Goal: Task Accomplishment & Management: Complete application form

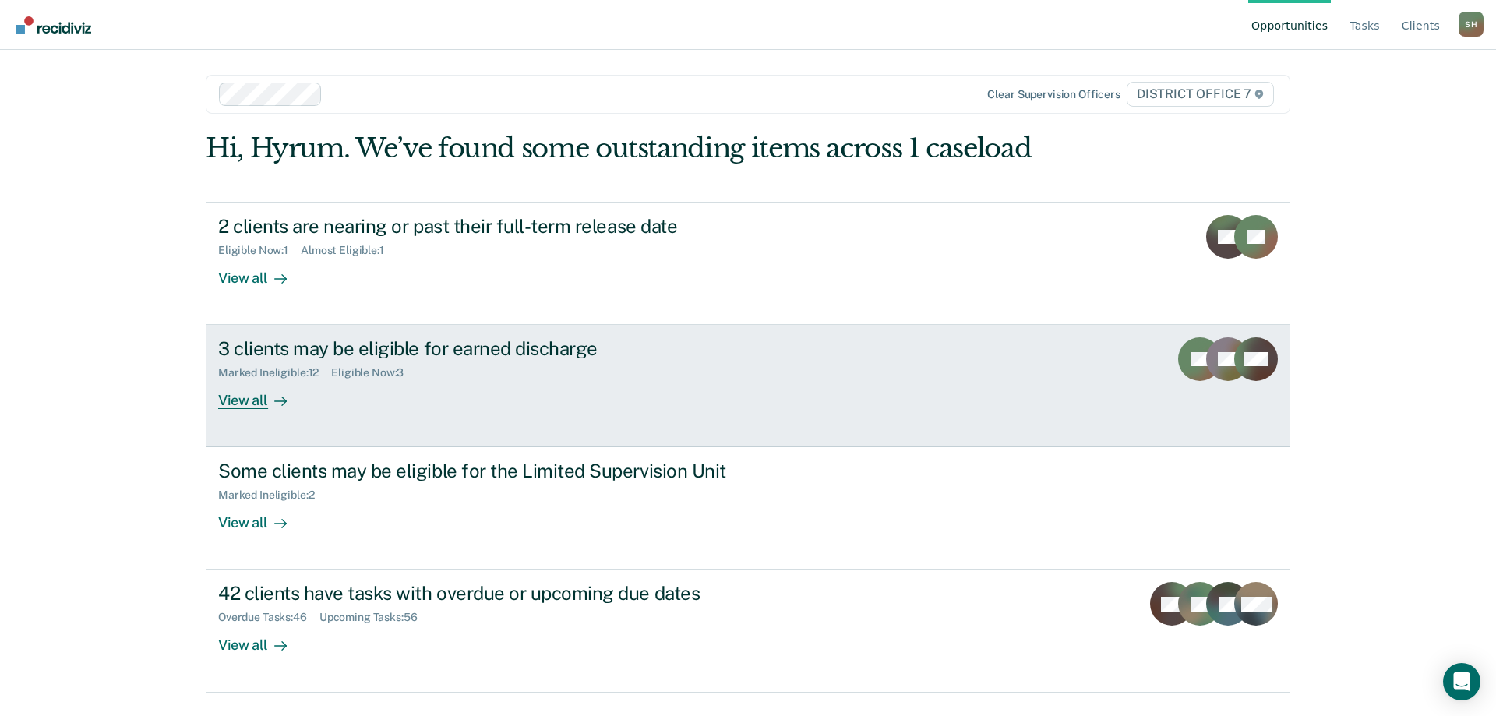
click at [413, 385] on div "3 clients may be eligible for earned discharge Marked Ineligible : 12 Eligible …" at bounding box center [510, 373] width 585 height 72
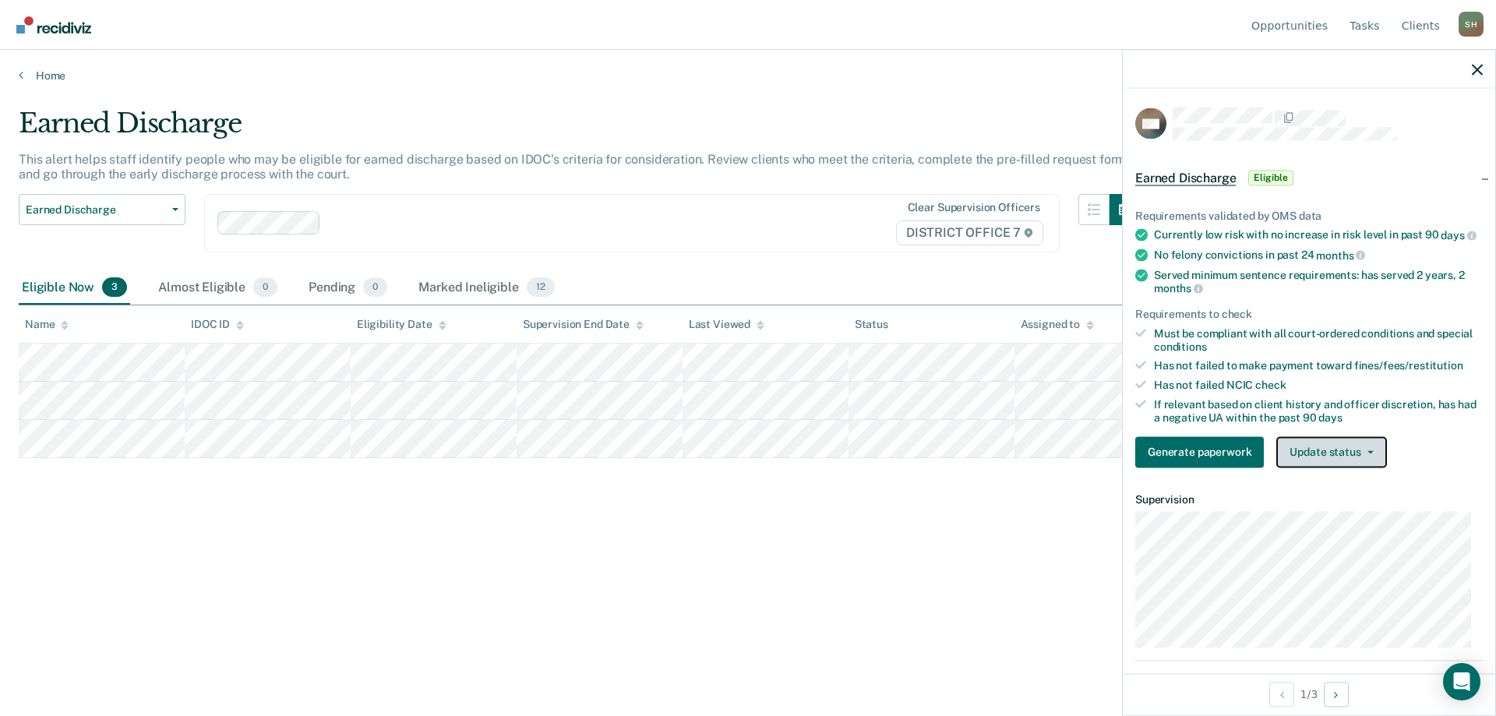
click at [1332, 468] on button "Update status" at bounding box center [1332, 451] width 110 height 31
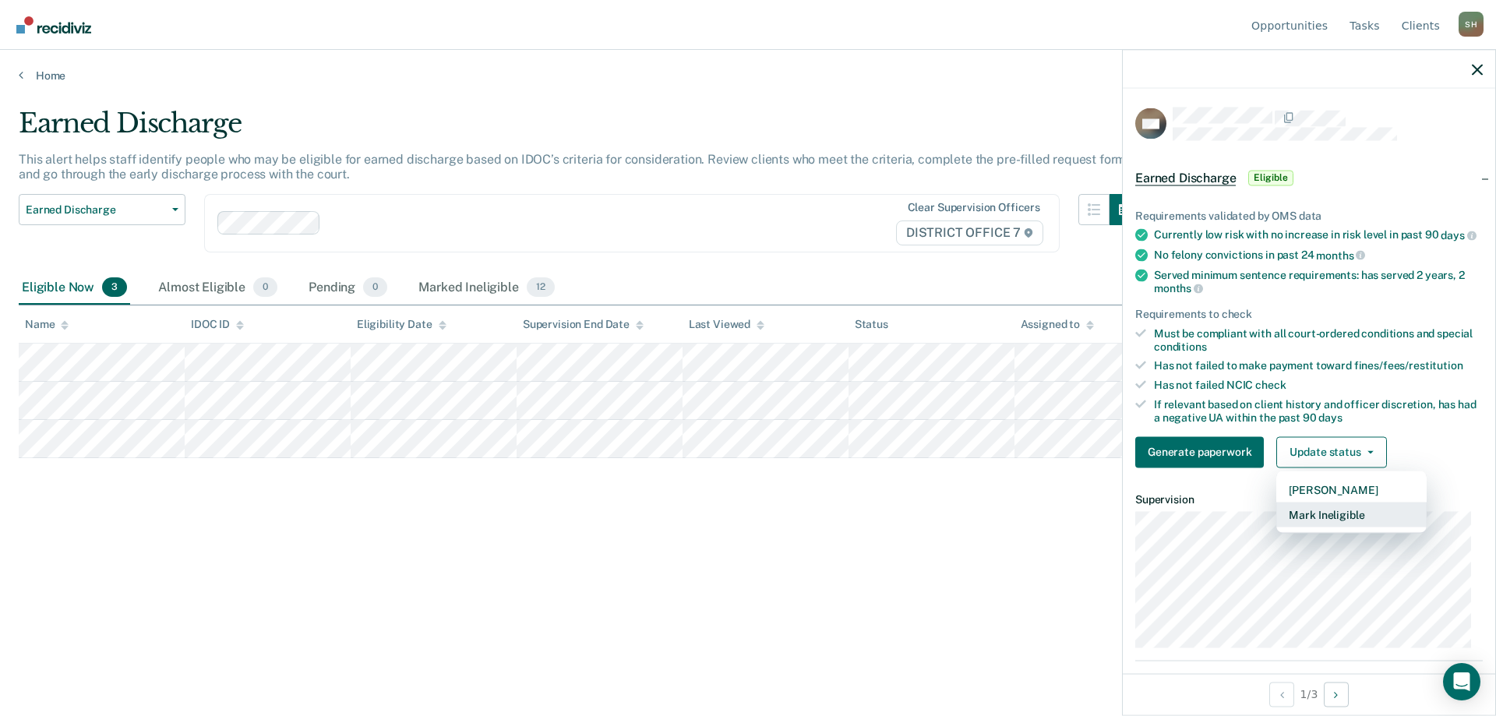
click at [1333, 527] on button "Mark Ineligible" at bounding box center [1352, 514] width 150 height 25
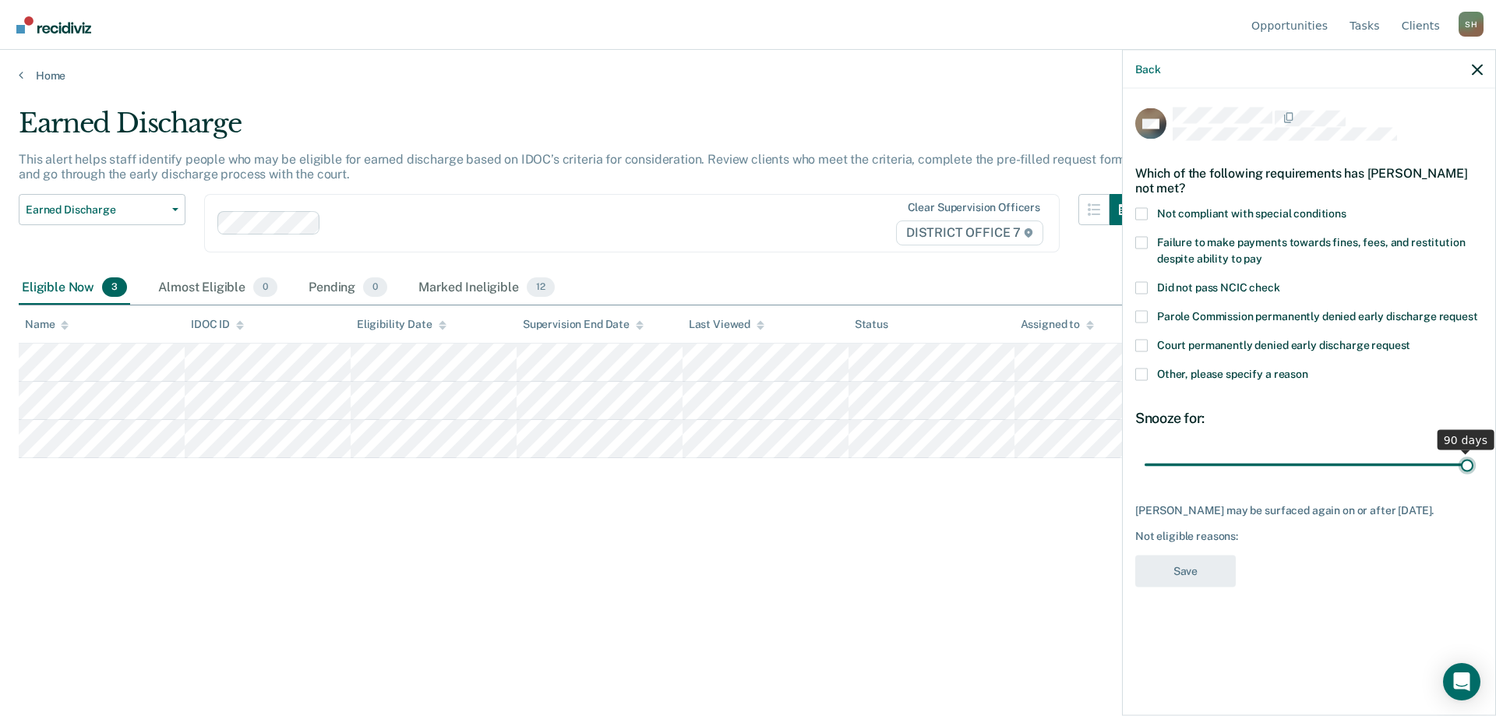
drag, startPoint x: 1251, startPoint y: 461, endPoint x: 1471, endPoint y: 455, distance: 220.6
type input "90"
click at [1471, 457] on input "range" at bounding box center [1309, 464] width 329 height 27
click at [1224, 211] on span "Not compliant with special conditions" at bounding box center [1251, 213] width 189 height 12
click at [1347, 207] on input "Not compliant with special conditions" at bounding box center [1347, 207] width 0 height 0
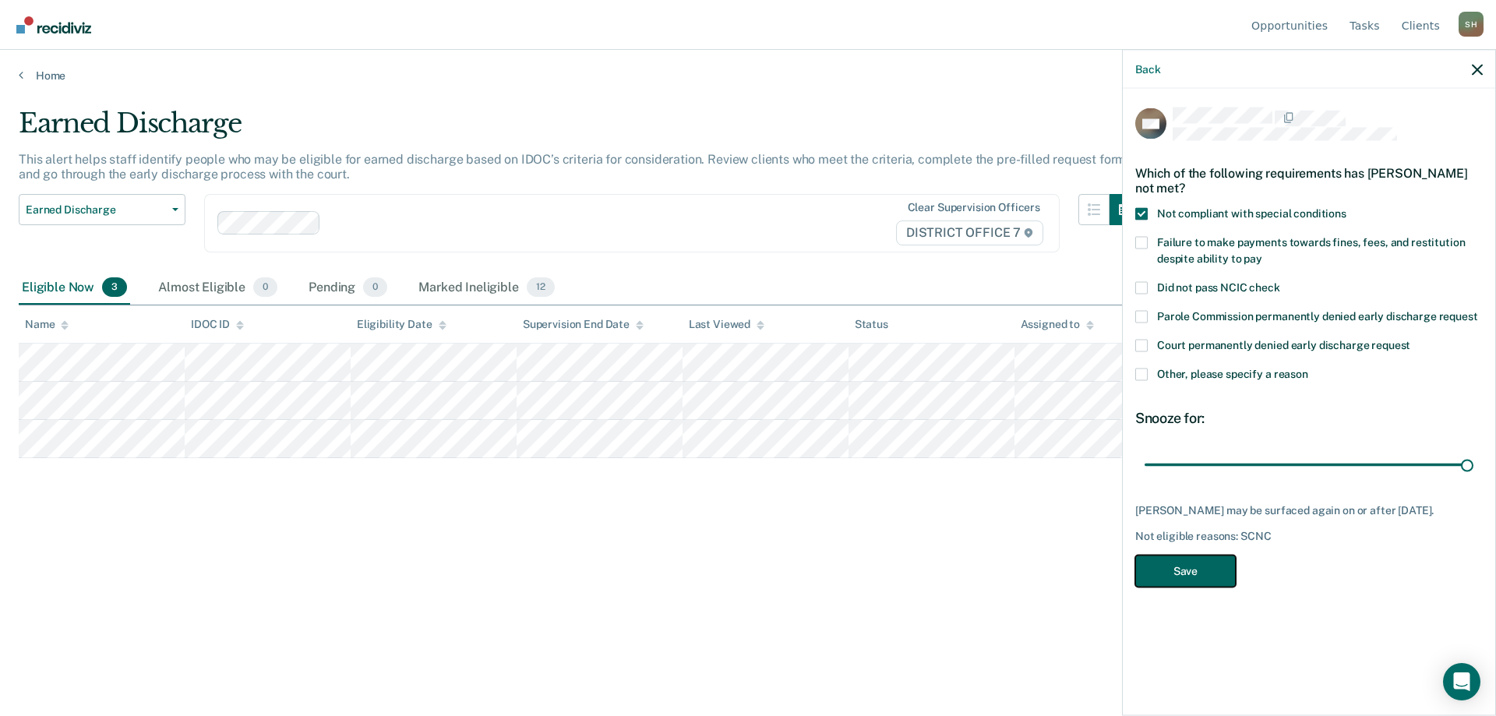
click at [1168, 574] on button "Save" at bounding box center [1186, 571] width 101 height 32
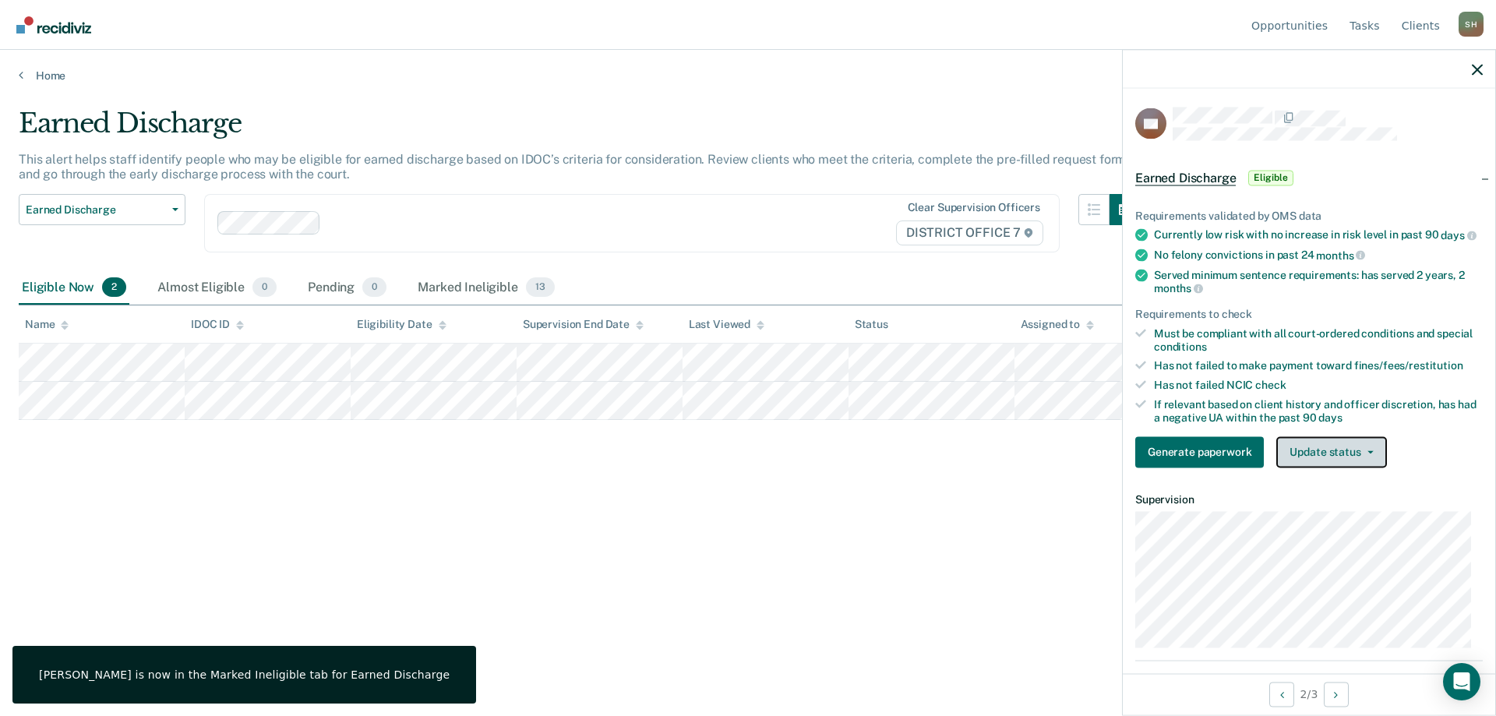
click at [1326, 467] on button "Update status" at bounding box center [1332, 451] width 110 height 31
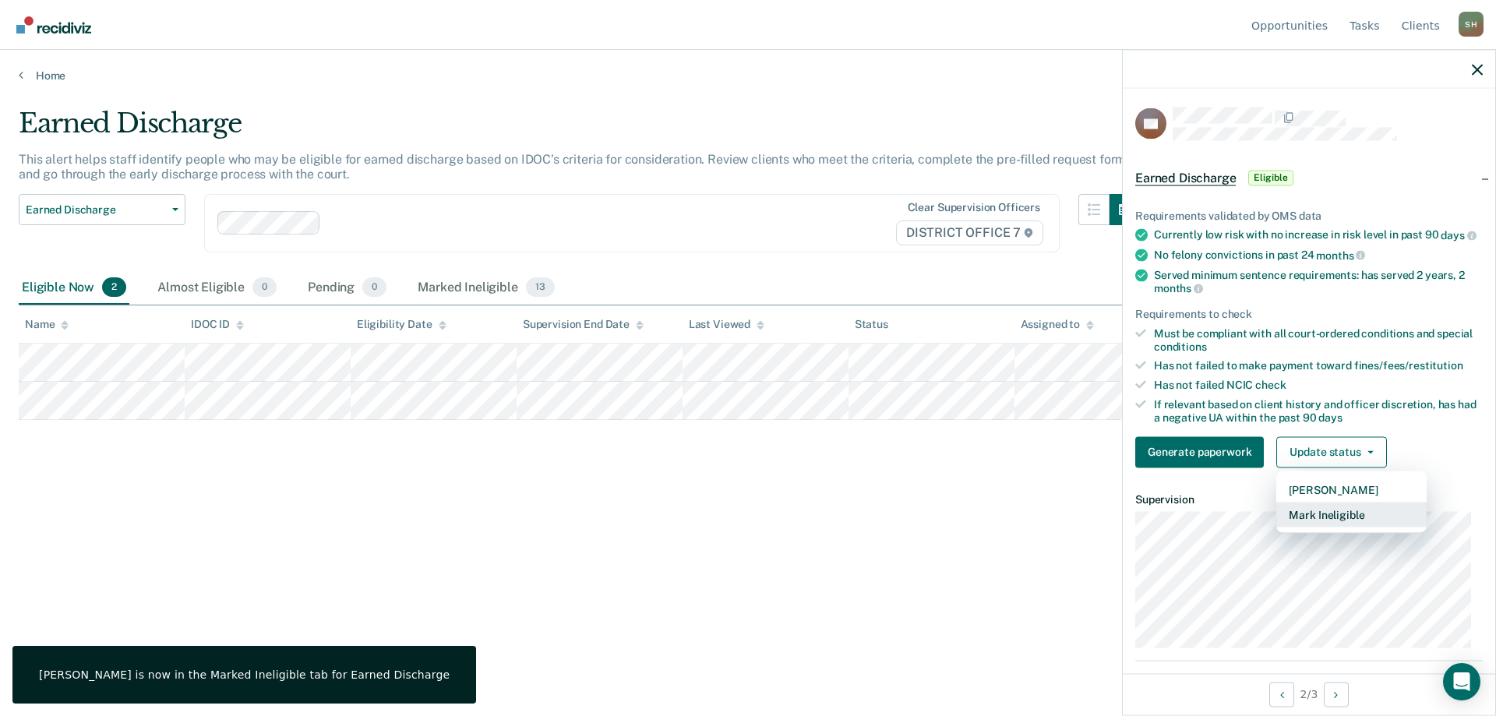
click at [1349, 523] on button "Mark Ineligible" at bounding box center [1352, 514] width 150 height 25
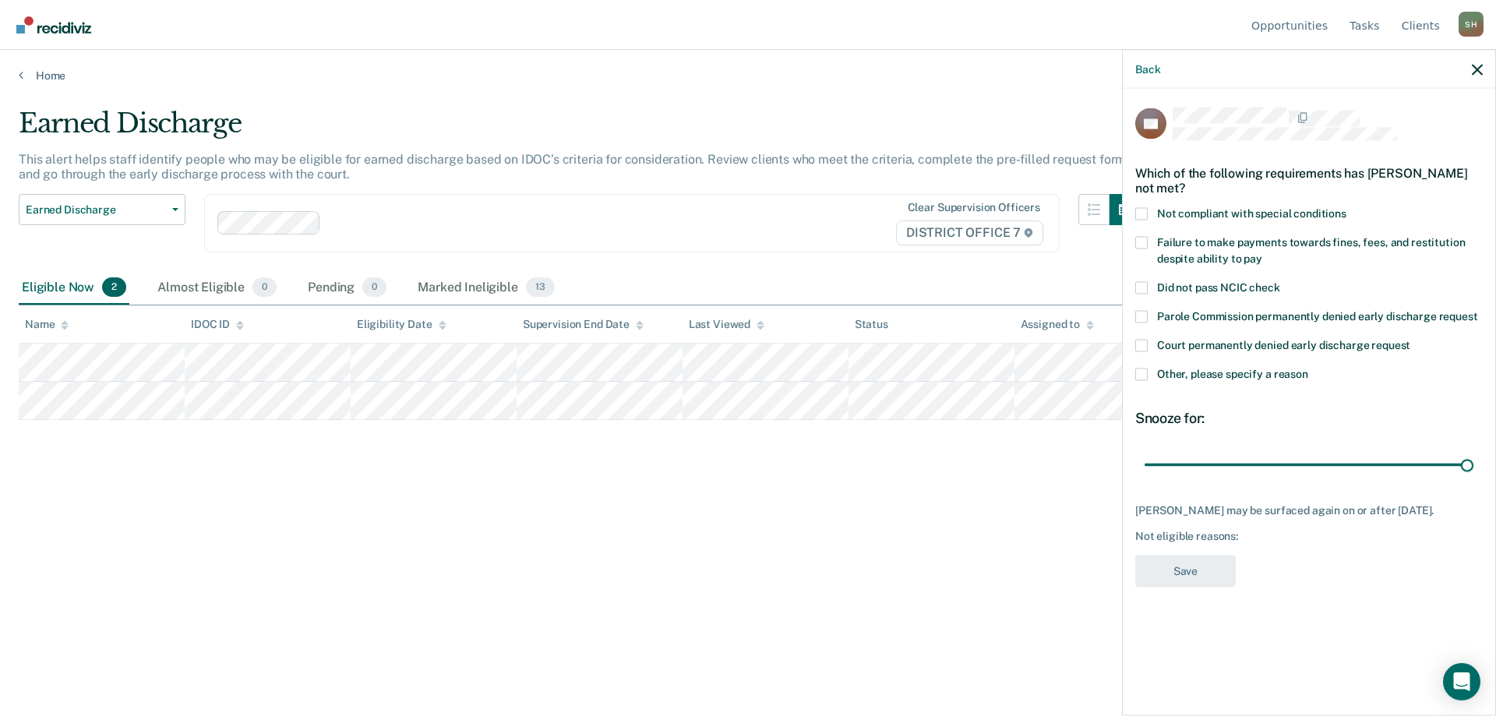
drag, startPoint x: 1256, startPoint y: 464, endPoint x: 1496, endPoint y: 453, distance: 239.5
type input "90"
click at [1474, 457] on input "range" at bounding box center [1309, 464] width 329 height 27
click at [1234, 213] on span "Not compliant with special conditions" at bounding box center [1251, 213] width 189 height 12
click at [1347, 207] on input "Not compliant with special conditions" at bounding box center [1347, 207] width 0 height 0
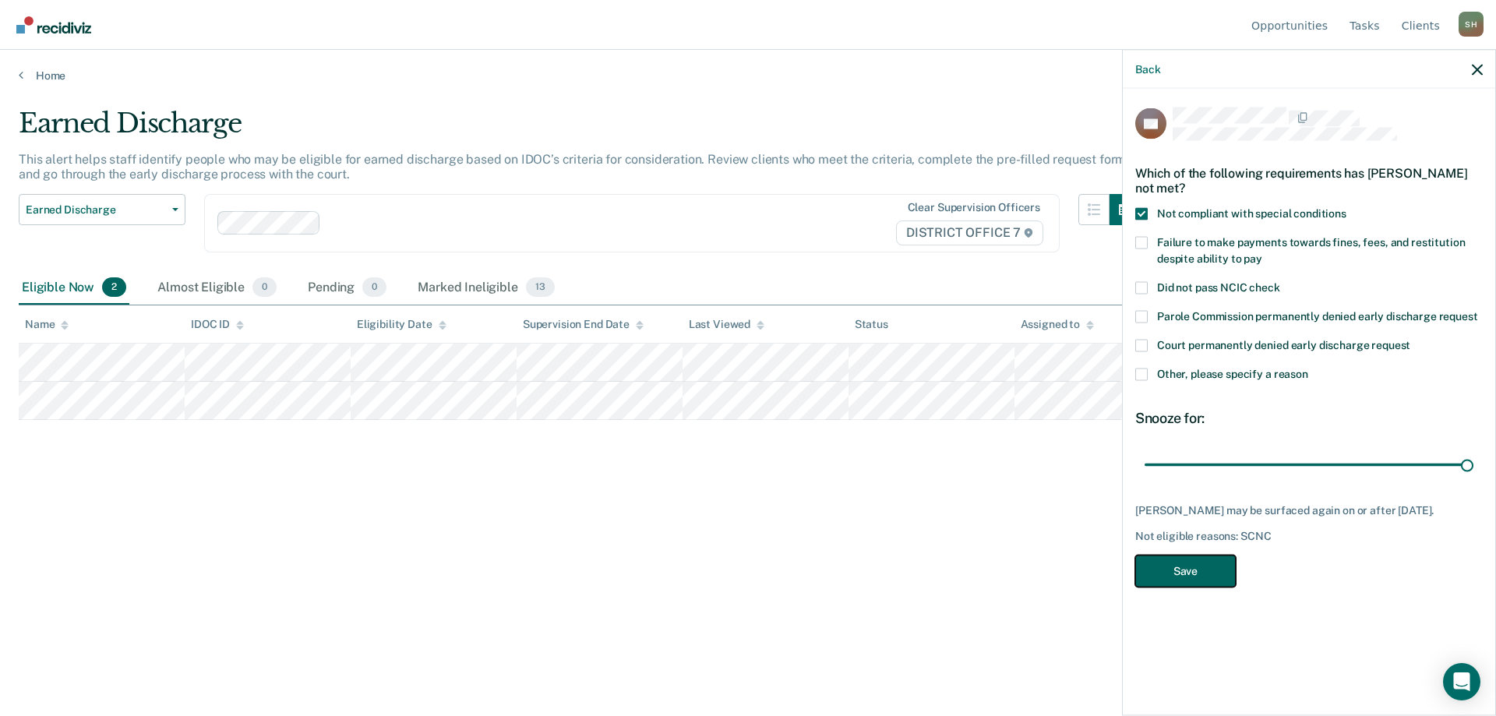
click at [1185, 576] on button "Save" at bounding box center [1186, 571] width 101 height 32
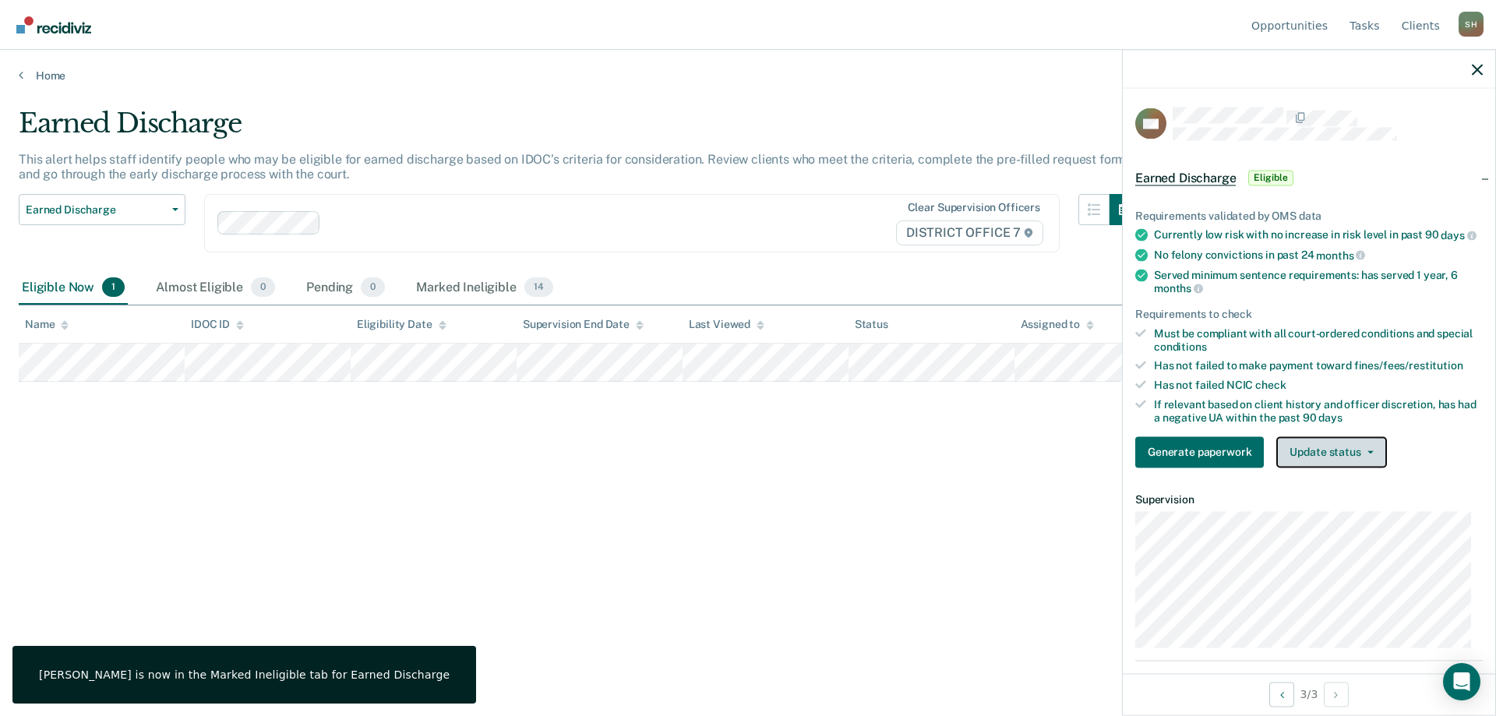
click at [1344, 468] on button "Update status" at bounding box center [1332, 451] width 110 height 31
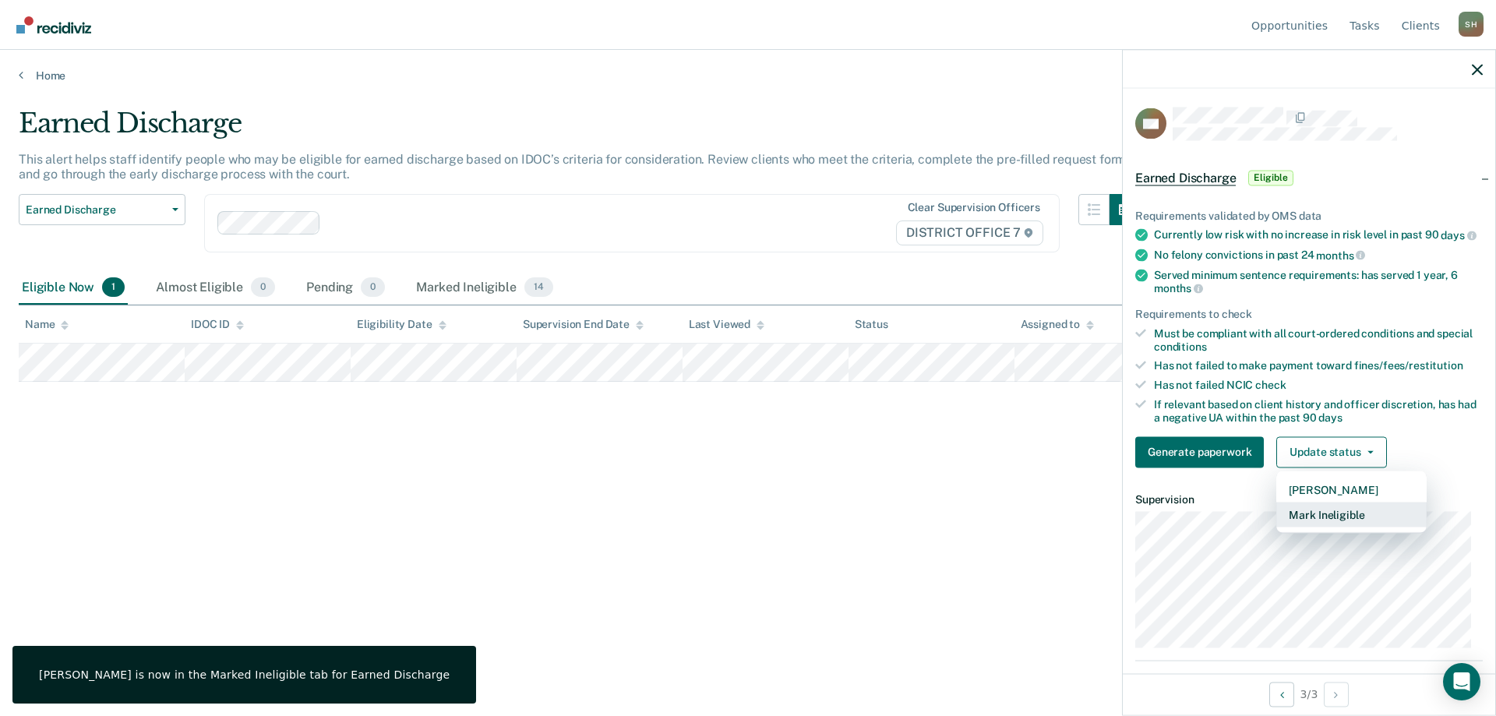
click at [1320, 527] on button "Mark Ineligible" at bounding box center [1352, 514] width 150 height 25
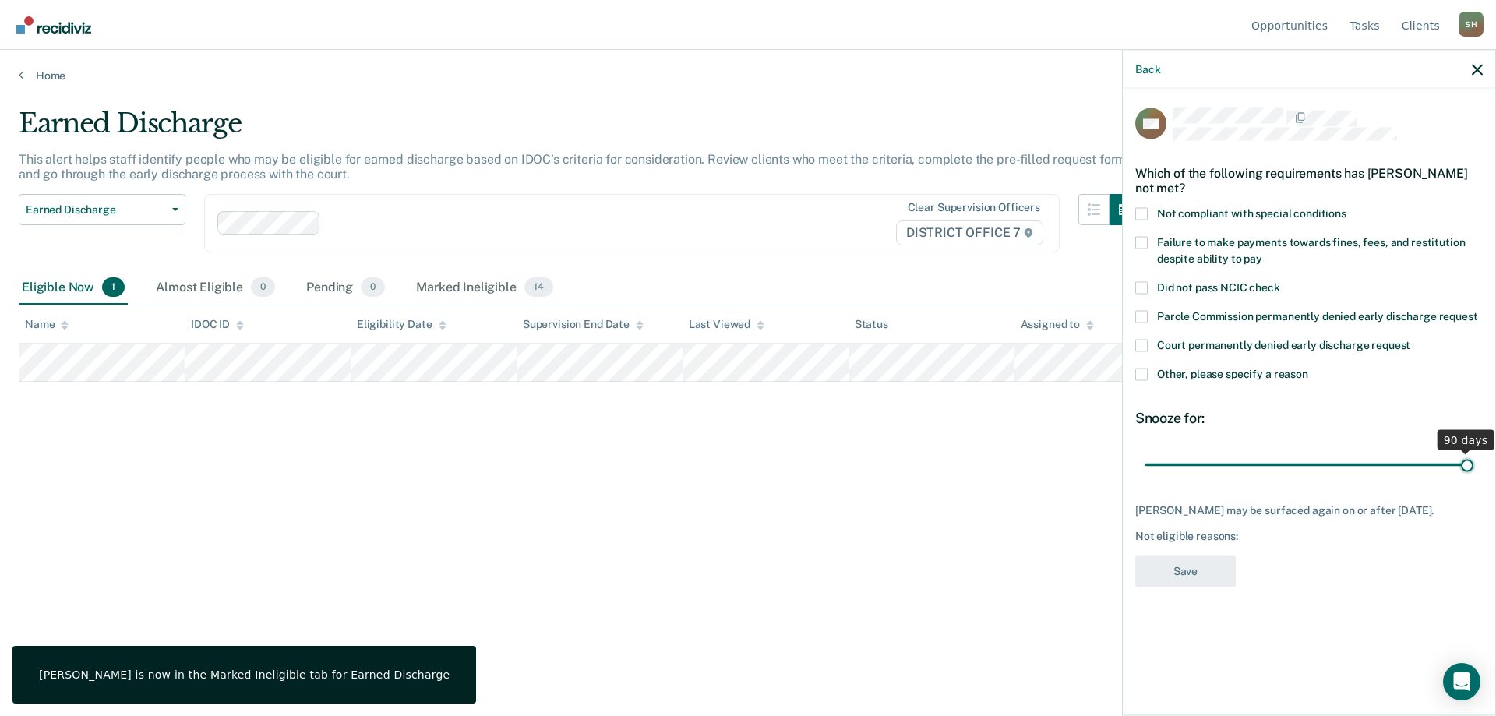
drag, startPoint x: 1259, startPoint y: 465, endPoint x: 1496, endPoint y: 463, distance: 236.2
type input "90"
click at [1474, 463] on input "range" at bounding box center [1309, 464] width 329 height 27
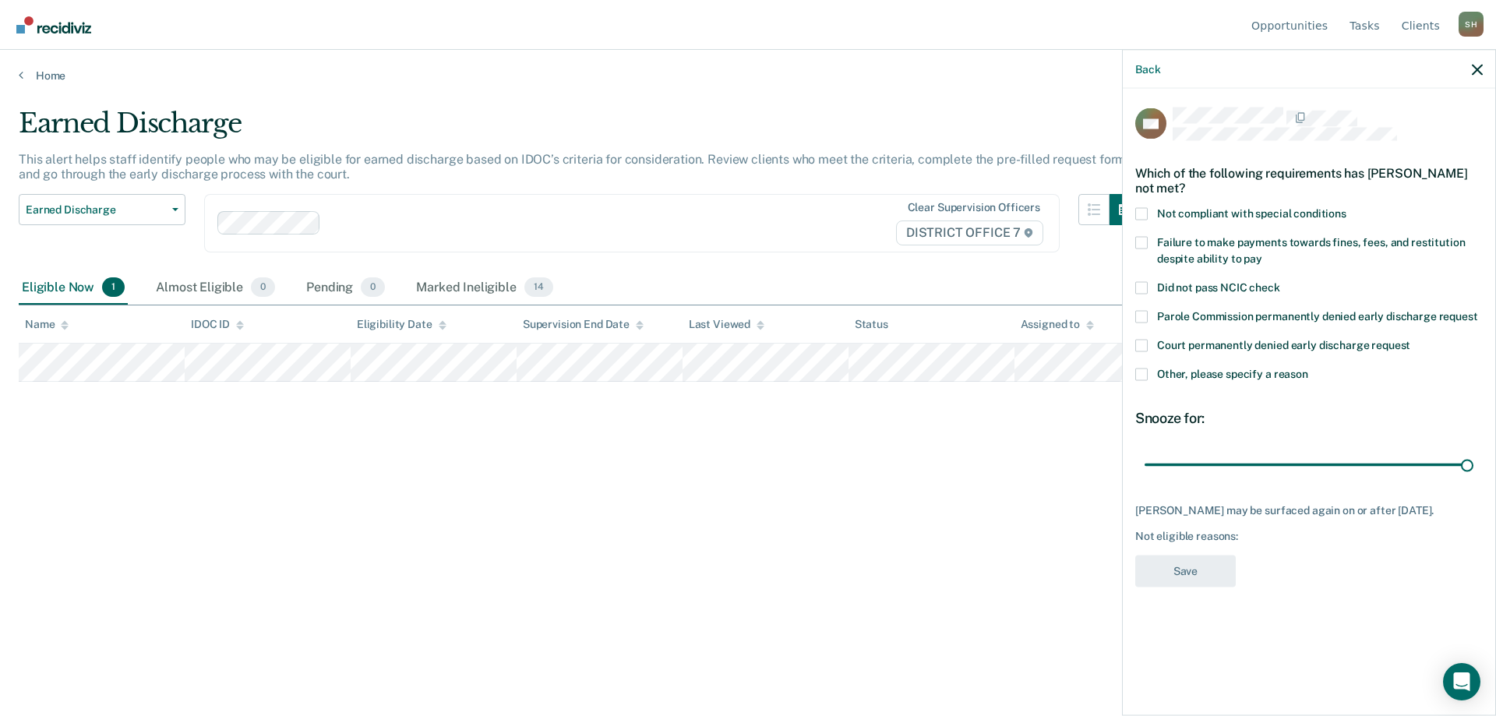
click at [1291, 217] on span "Not compliant with special conditions" at bounding box center [1251, 213] width 189 height 12
click at [1347, 207] on input "Not compliant with special conditions" at bounding box center [1347, 207] width 0 height 0
click at [1203, 559] on button "Save" at bounding box center [1186, 571] width 101 height 32
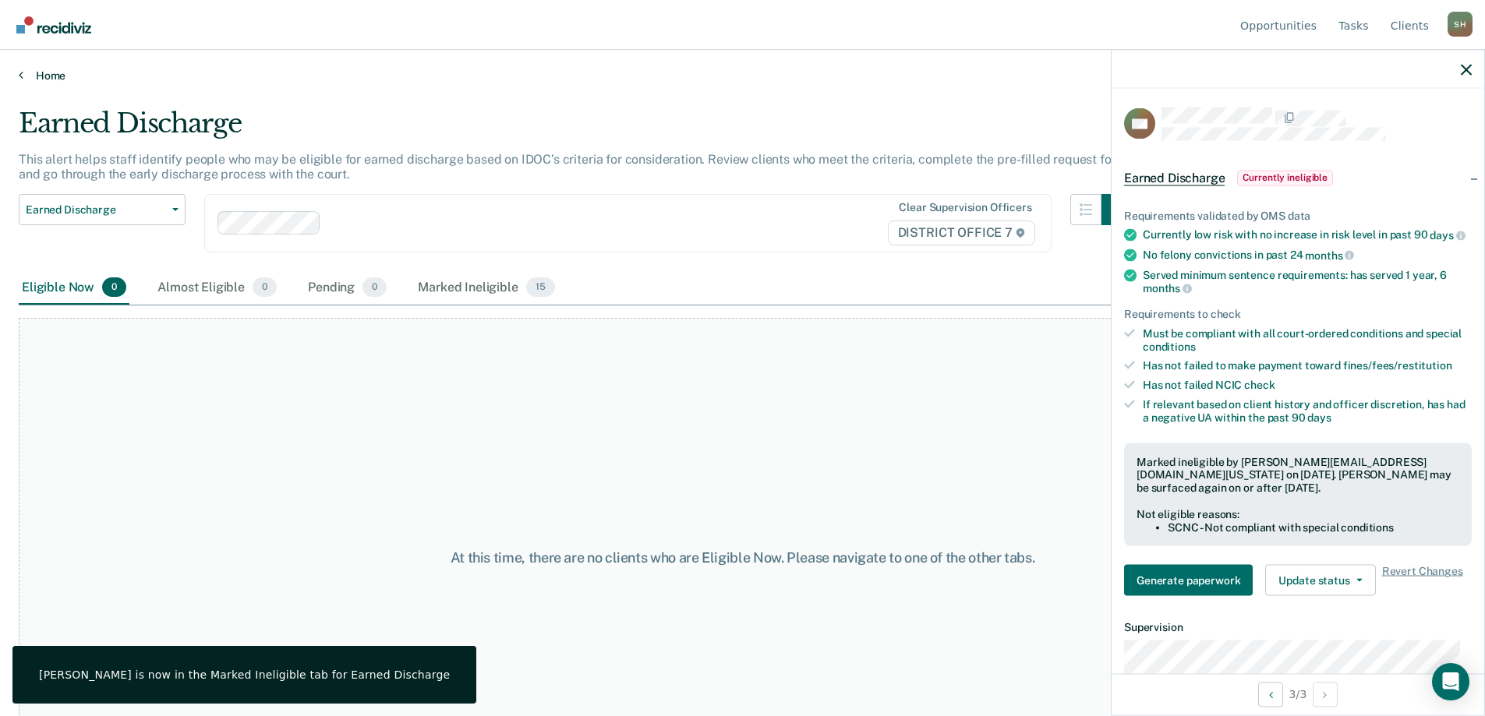
click at [42, 72] on link "Home" at bounding box center [742, 76] width 1447 height 14
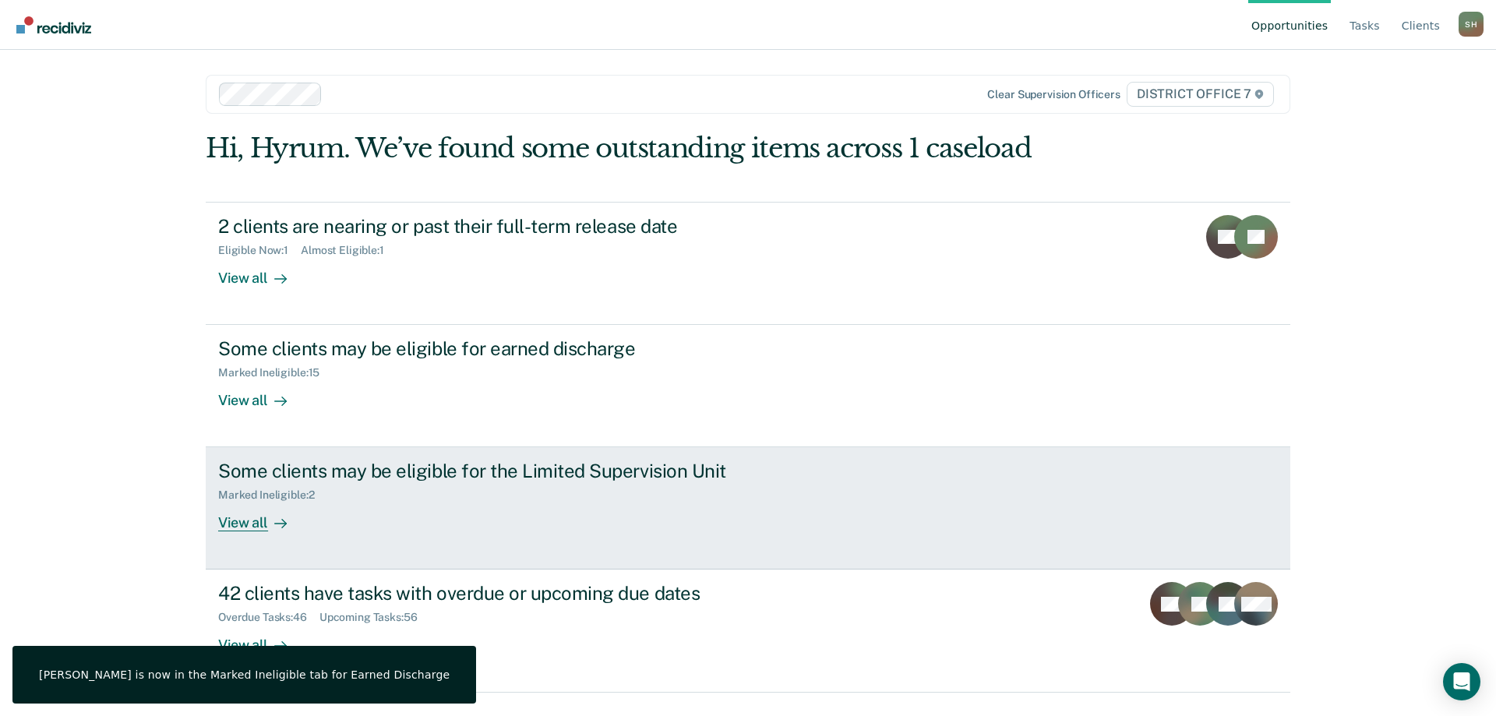
click at [448, 506] on div "Some clients may be eligible for the Limited Supervision Unit Marked Ineligible…" at bounding box center [510, 496] width 585 height 72
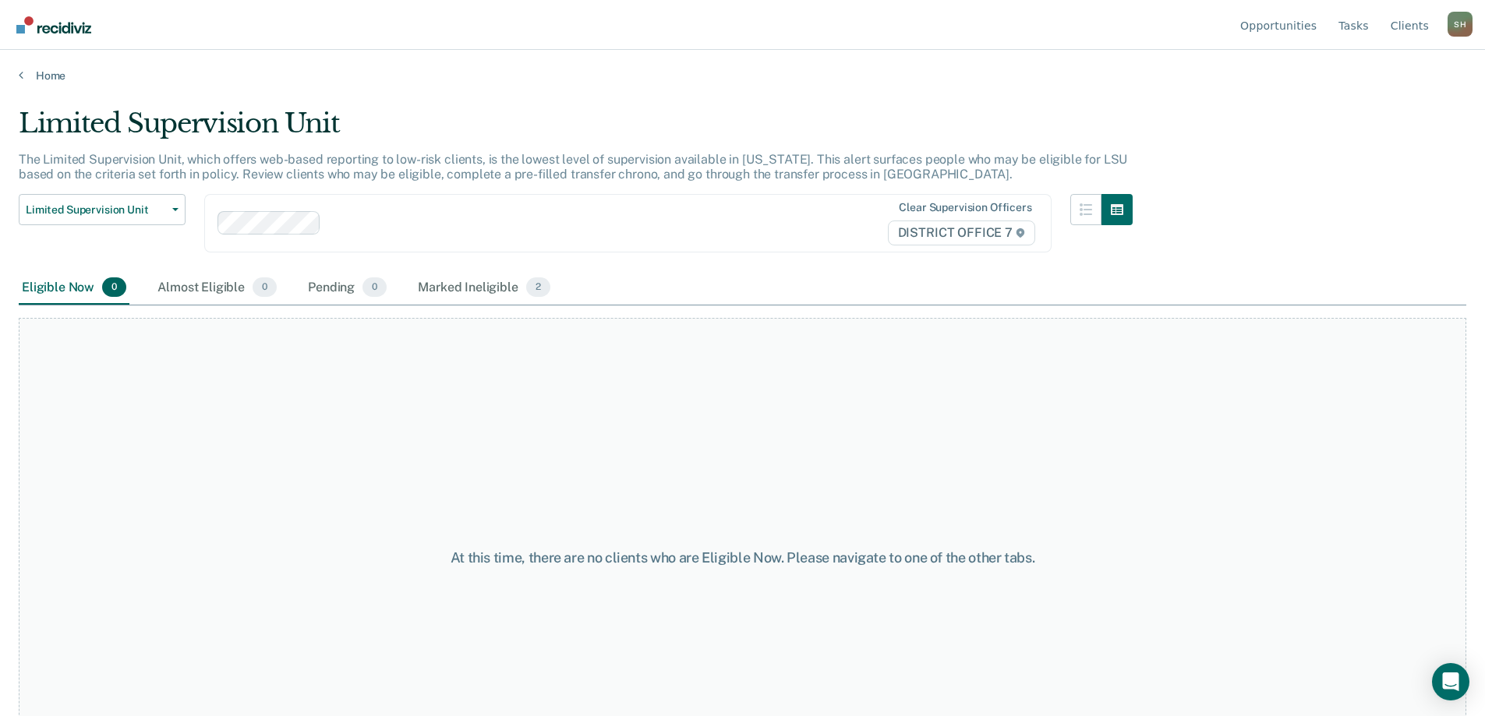
click at [28, 67] on div "Home" at bounding box center [742, 66] width 1485 height 33
click at [35, 75] on link "Home" at bounding box center [742, 76] width 1447 height 14
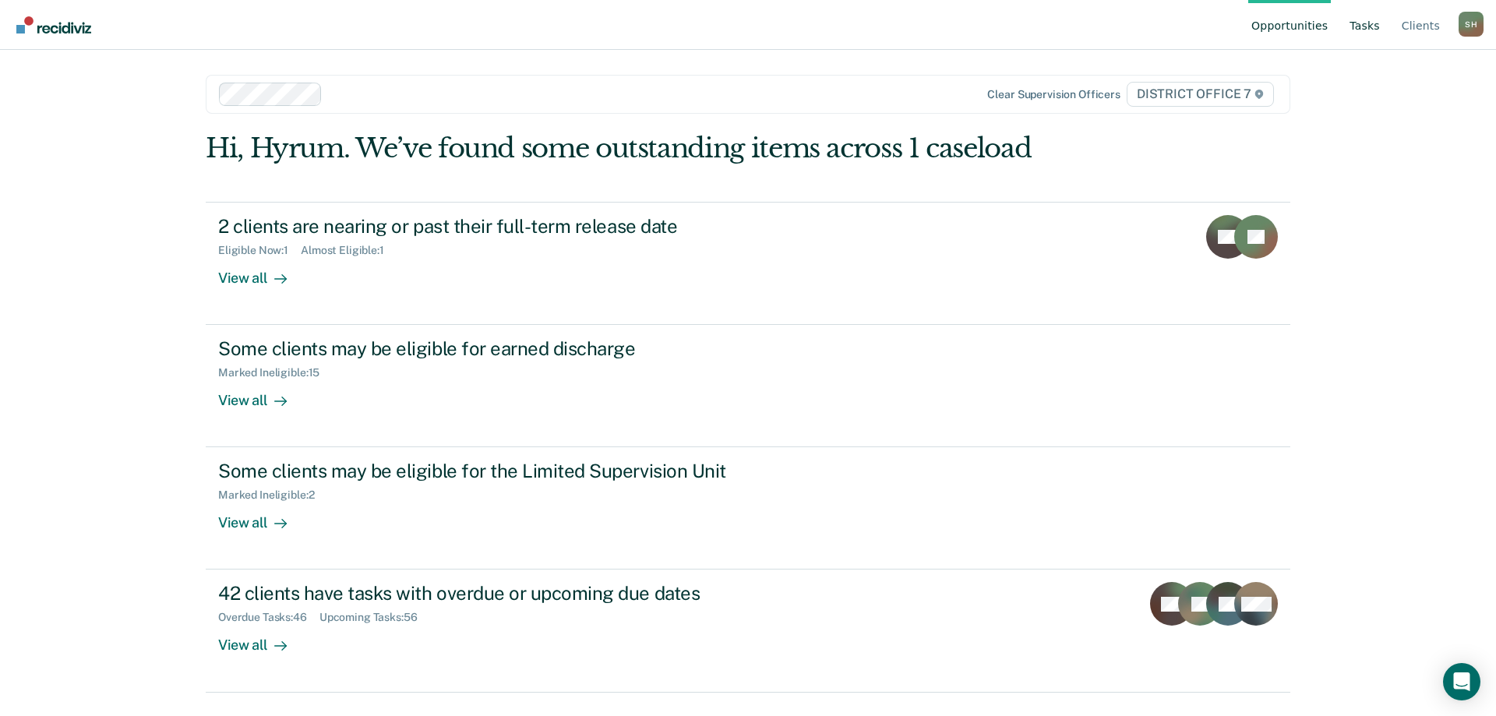
click at [1368, 28] on link "Tasks" at bounding box center [1365, 25] width 37 height 50
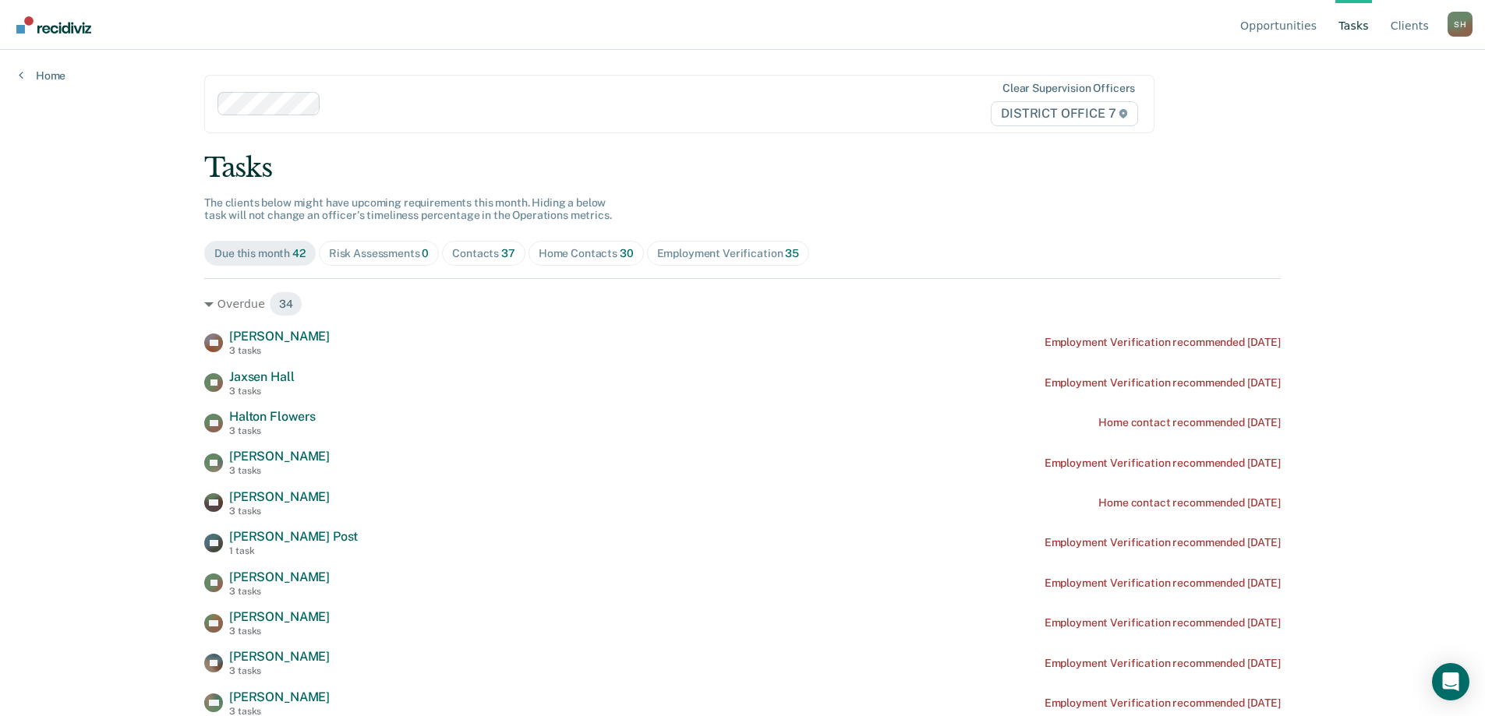
click at [479, 252] on div "Contacts 37" at bounding box center [483, 253] width 63 height 13
